Goal: Contribute content

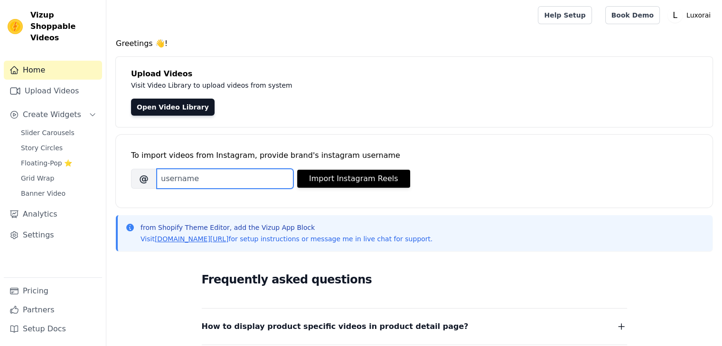
click at [192, 181] on input "Brand's Instagram Username" at bounding box center [225, 179] width 137 height 20
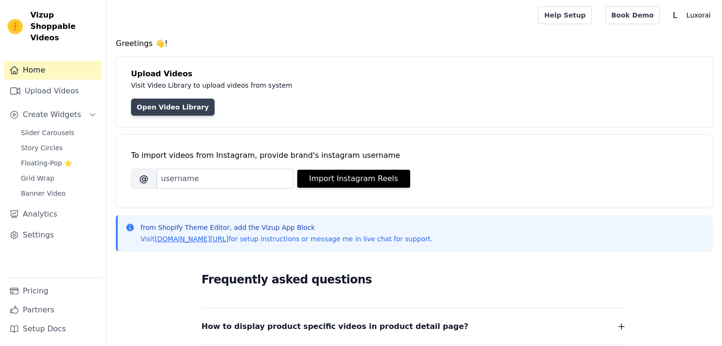
click at [180, 112] on link "Open Video Library" at bounding box center [172, 107] width 83 height 17
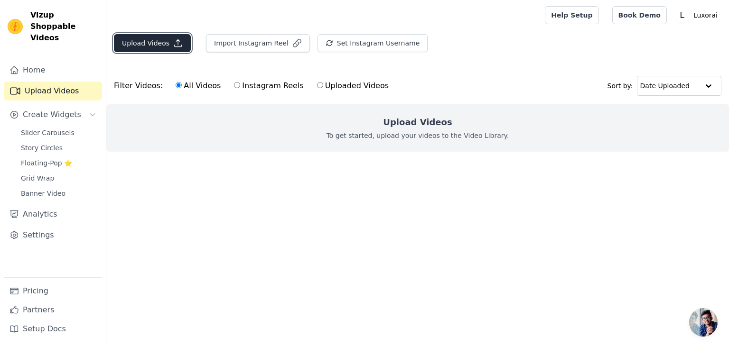
click at [152, 38] on button "Upload Videos" at bounding box center [152, 43] width 77 height 18
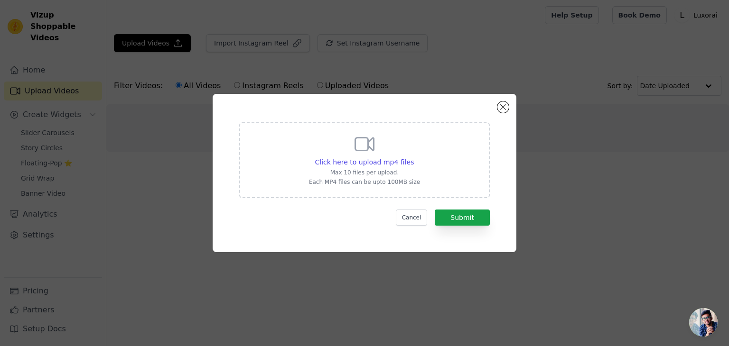
click at [411, 170] on p "Max 10 files per upload." at bounding box center [364, 173] width 111 height 8
click at [413, 158] on input "Click here to upload mp4 files Max 10 files per upload. Each MP4 files can be u…" at bounding box center [413, 157] width 0 height 0
type input "C:\fakepath\CASIO AMW 880D watch in yellow dial, dial size 43.5MM stay tuned fo…"
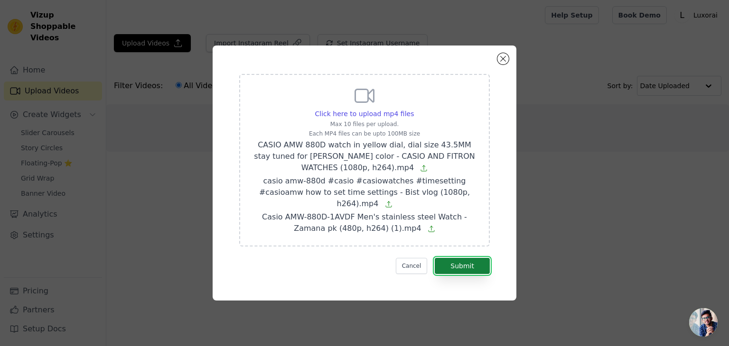
click at [484, 264] on button "Submit" at bounding box center [462, 266] width 55 height 16
click at [452, 266] on button "Submit" at bounding box center [462, 266] width 55 height 16
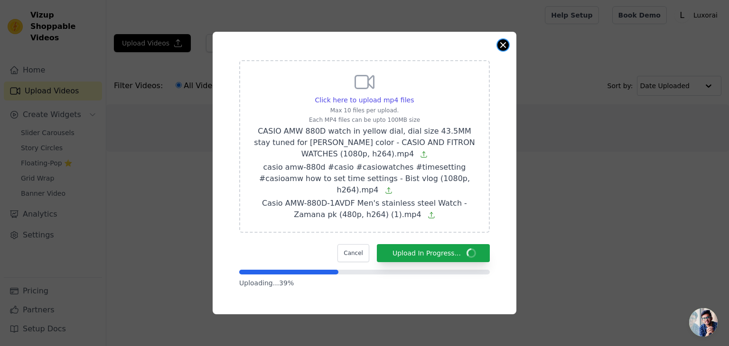
click at [503, 51] on button "Close modal" at bounding box center [502, 44] width 11 height 11
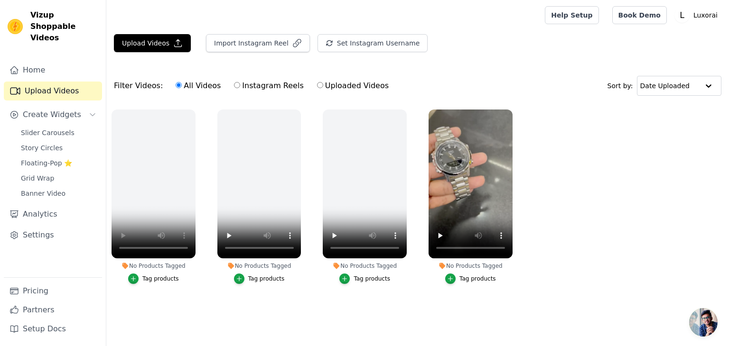
click at [460, 265] on div "No Products Tagged" at bounding box center [470, 266] width 84 height 8
click at [442, 265] on icon at bounding box center [442, 266] width 6 height 6
click at [452, 277] on icon "button" at bounding box center [450, 279] width 4 height 4
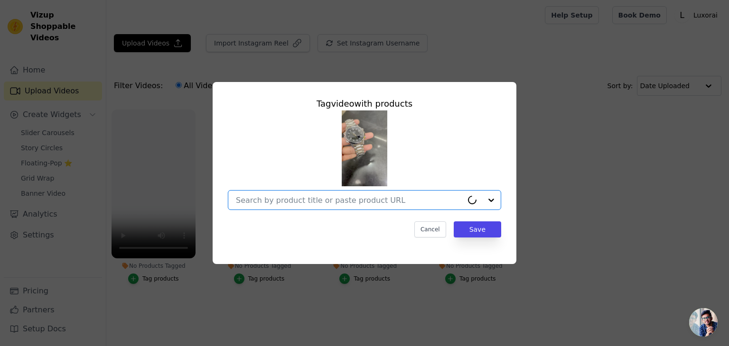
click at [307, 205] on input "No Products Tagged Tag video with products Option undefined, selected. Cancel S…" at bounding box center [349, 200] width 227 height 9
click at [268, 302] on div "Tag video with products Cancel Save" at bounding box center [364, 173] width 729 height 346
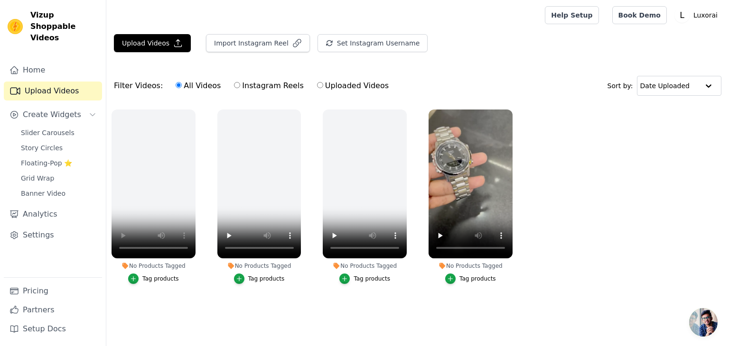
click at [240, 87] on label "Instagram Reels" at bounding box center [268, 86] width 70 height 12
click at [240, 87] on input "Instagram Reels" at bounding box center [237, 85] width 6 height 6
radio input "true"
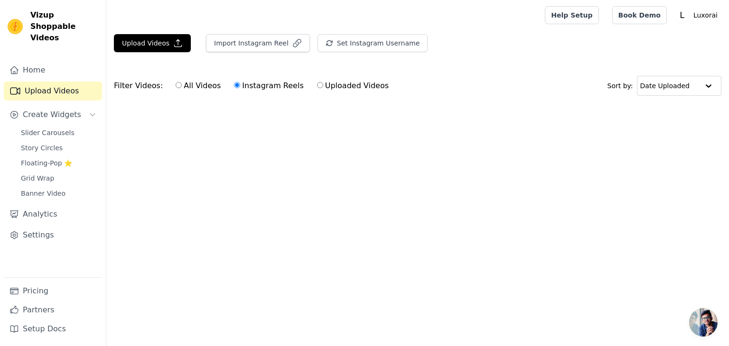
click at [176, 85] on input "All Videos" at bounding box center [179, 85] width 6 height 6
radio input "true"
